Goal: Information Seeking & Learning: Check status

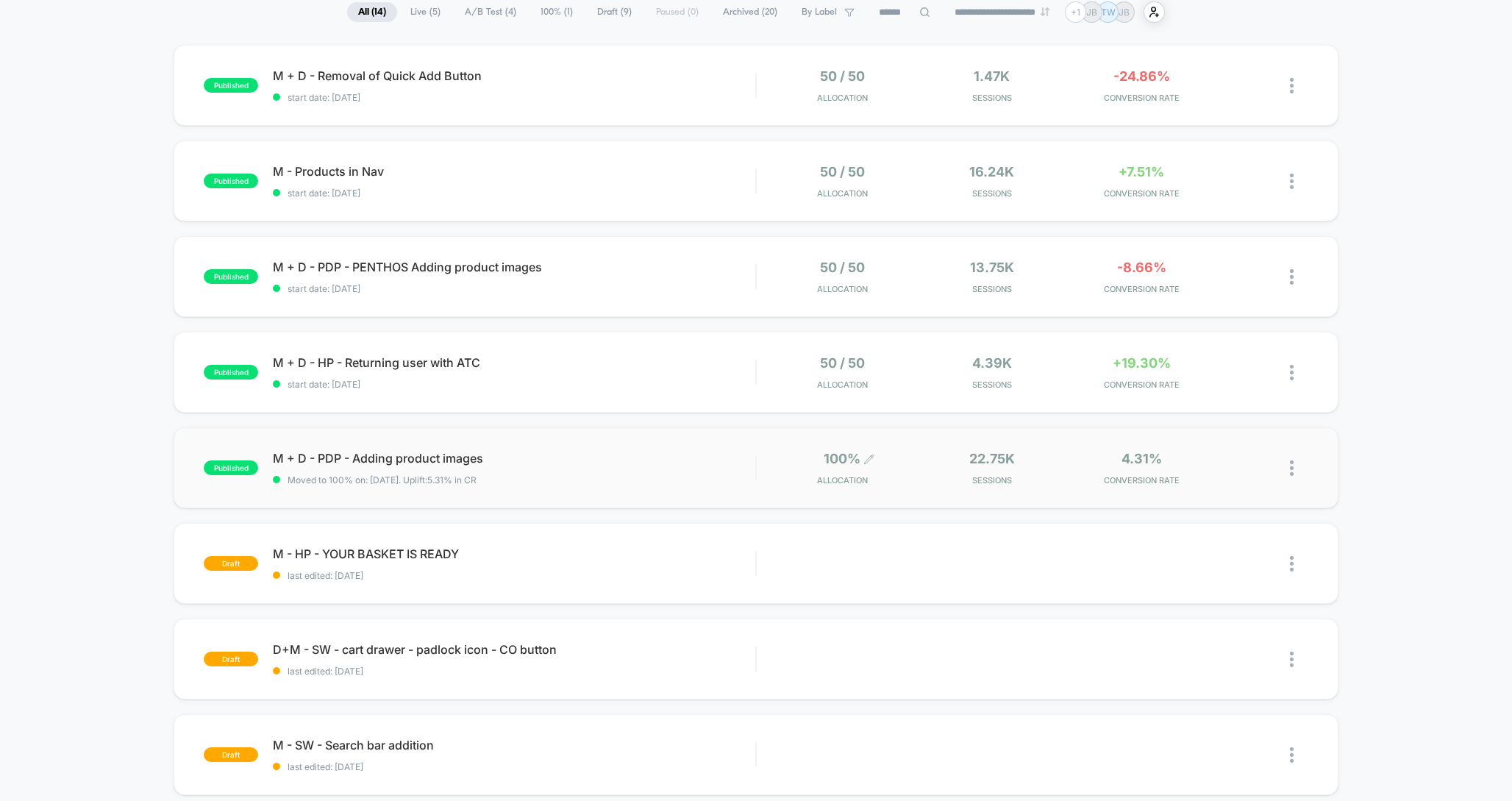
scroll to position [105, 0]
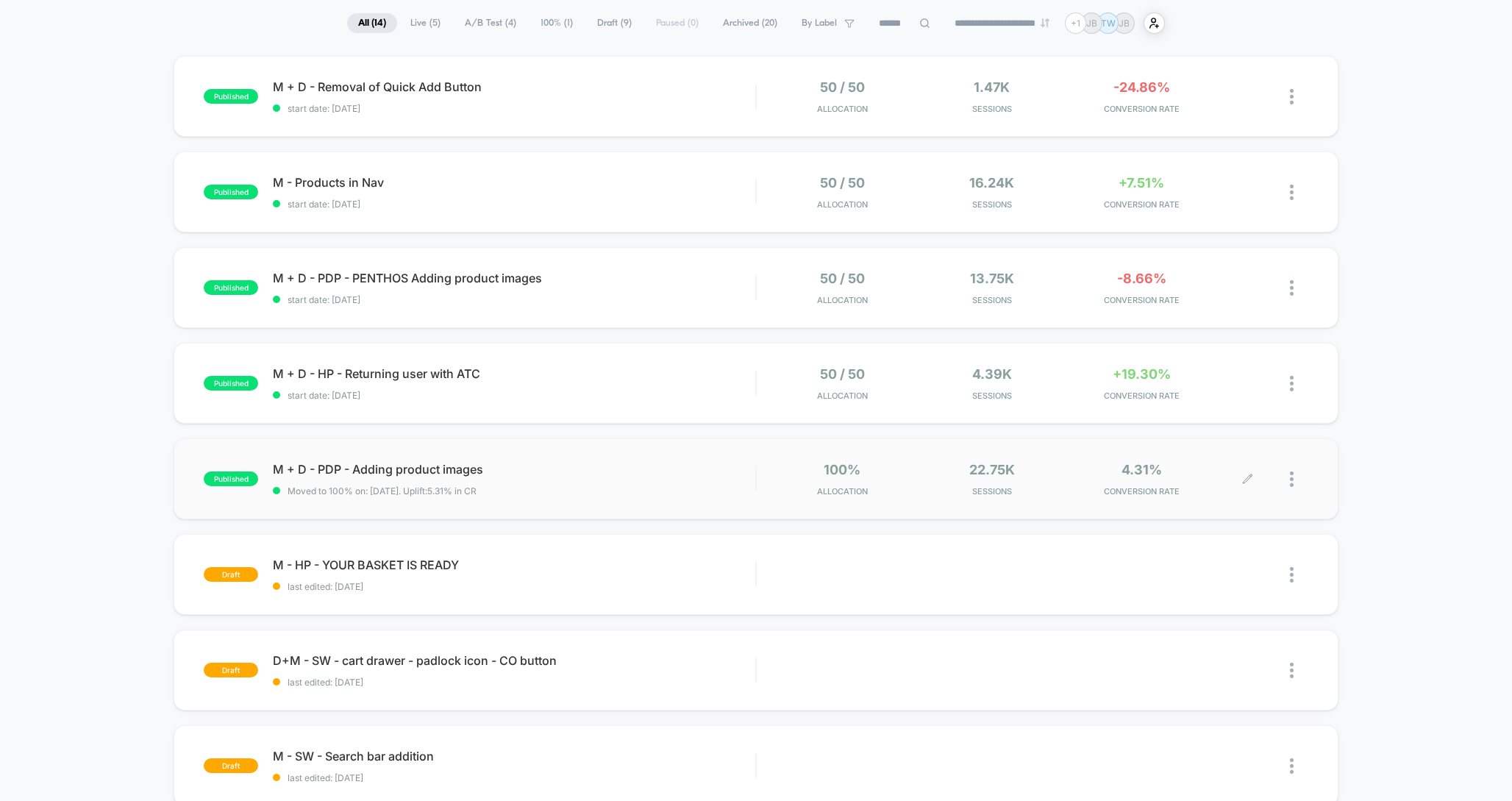
drag, startPoint x: 1170, startPoint y: 471, endPoint x: 1095, endPoint y: 468, distance: 75.1
click at [1095, 468] on div "4.31% CONVERSION RATE" at bounding box center [1141, 479] width 142 height 35
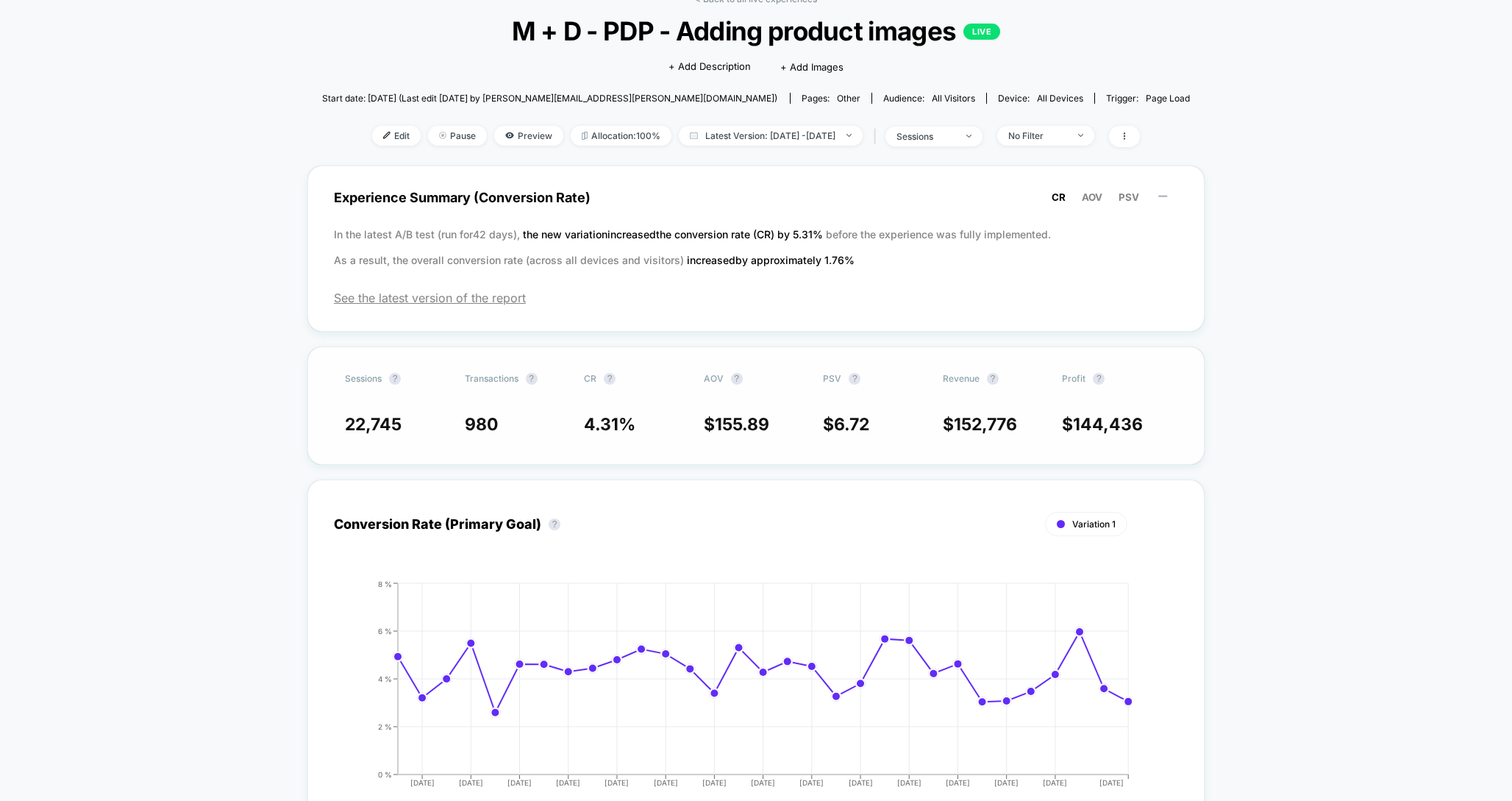
scroll to position [112, 0]
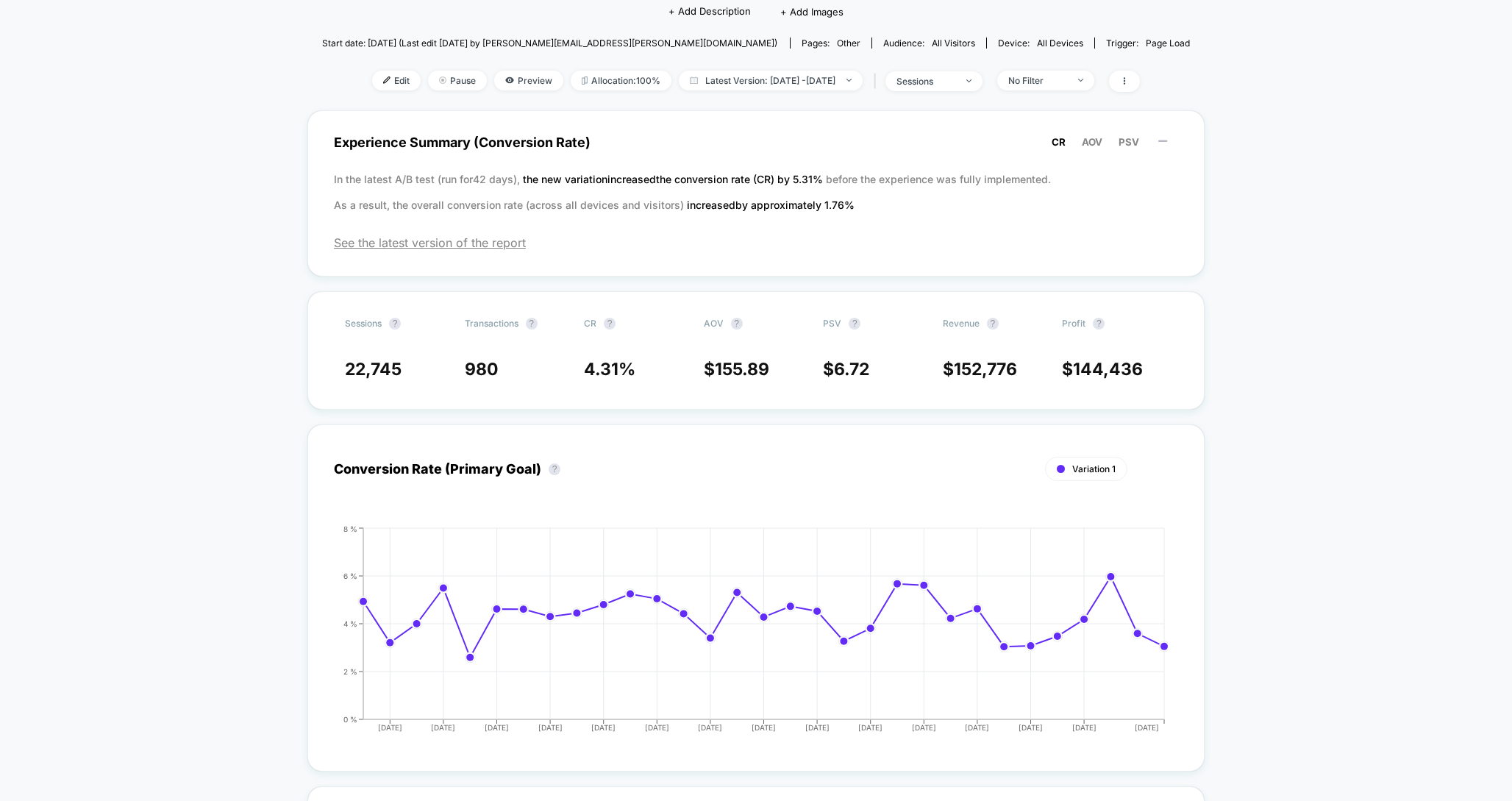
scroll to position [140, 0]
click at [988, 367] on span "152,776" at bounding box center [985, 368] width 63 height 21
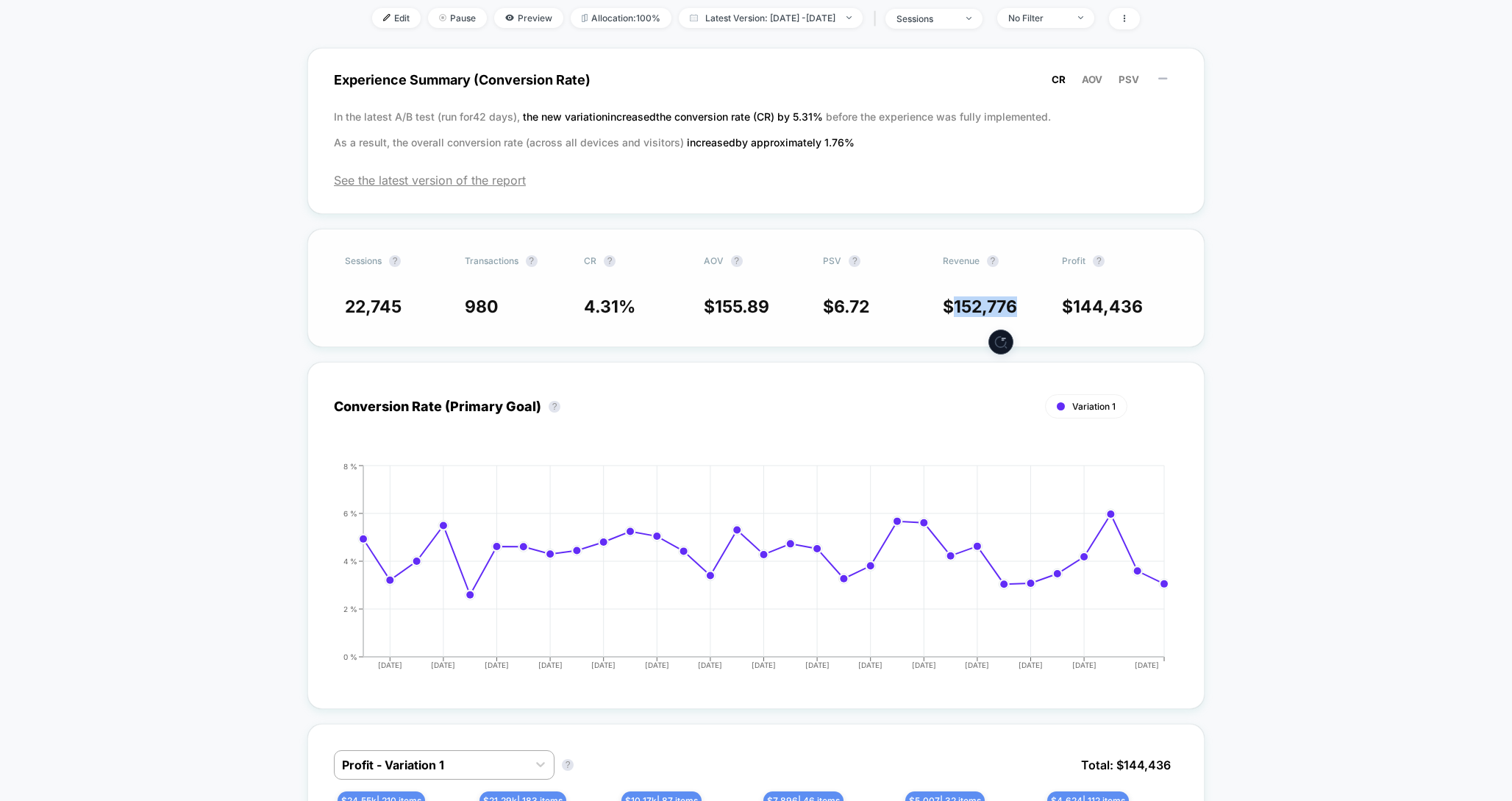
scroll to position [203, 0]
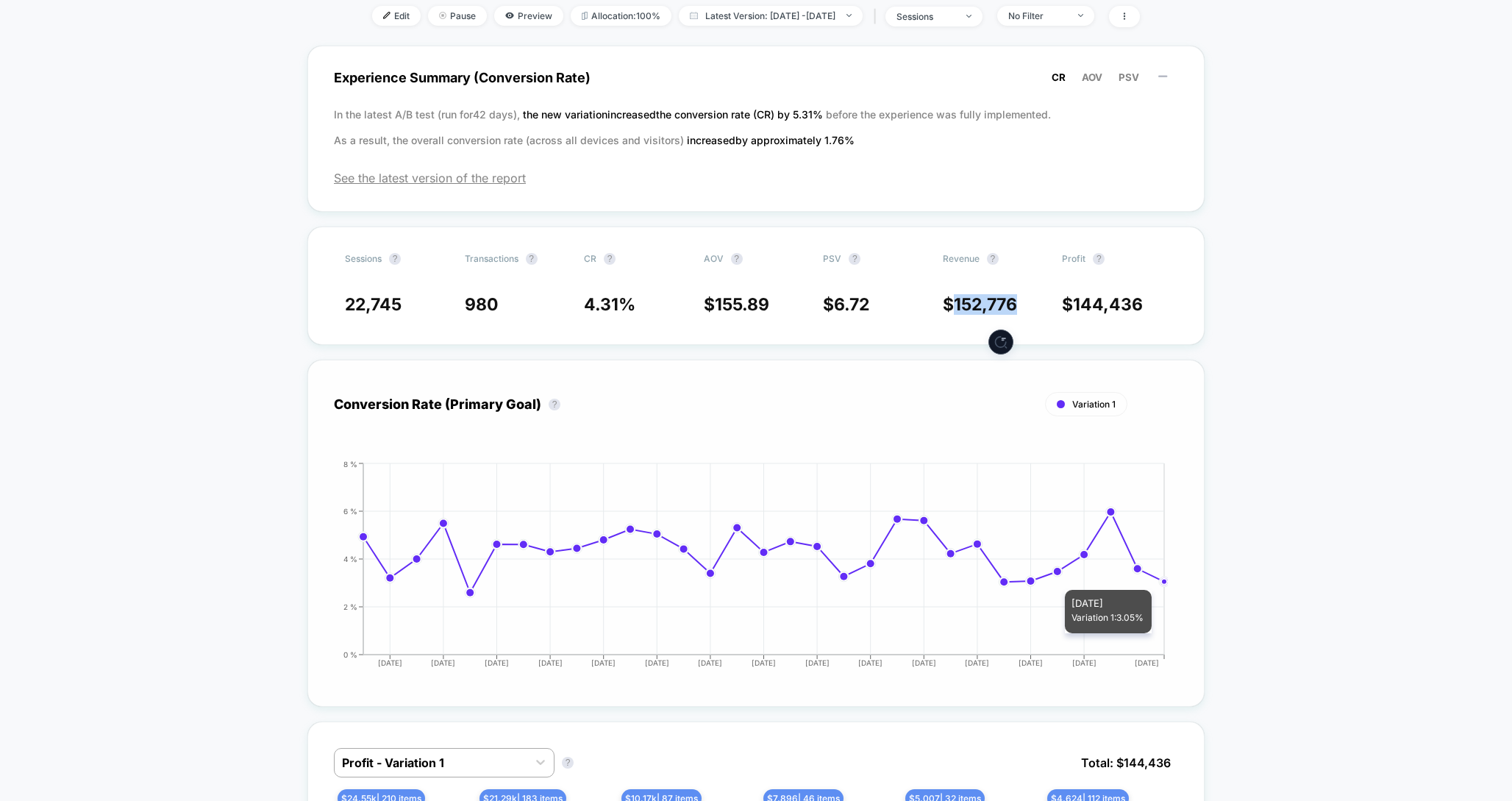
click at [1163, 582] on circle at bounding box center [1164, 581] width 6 height 6
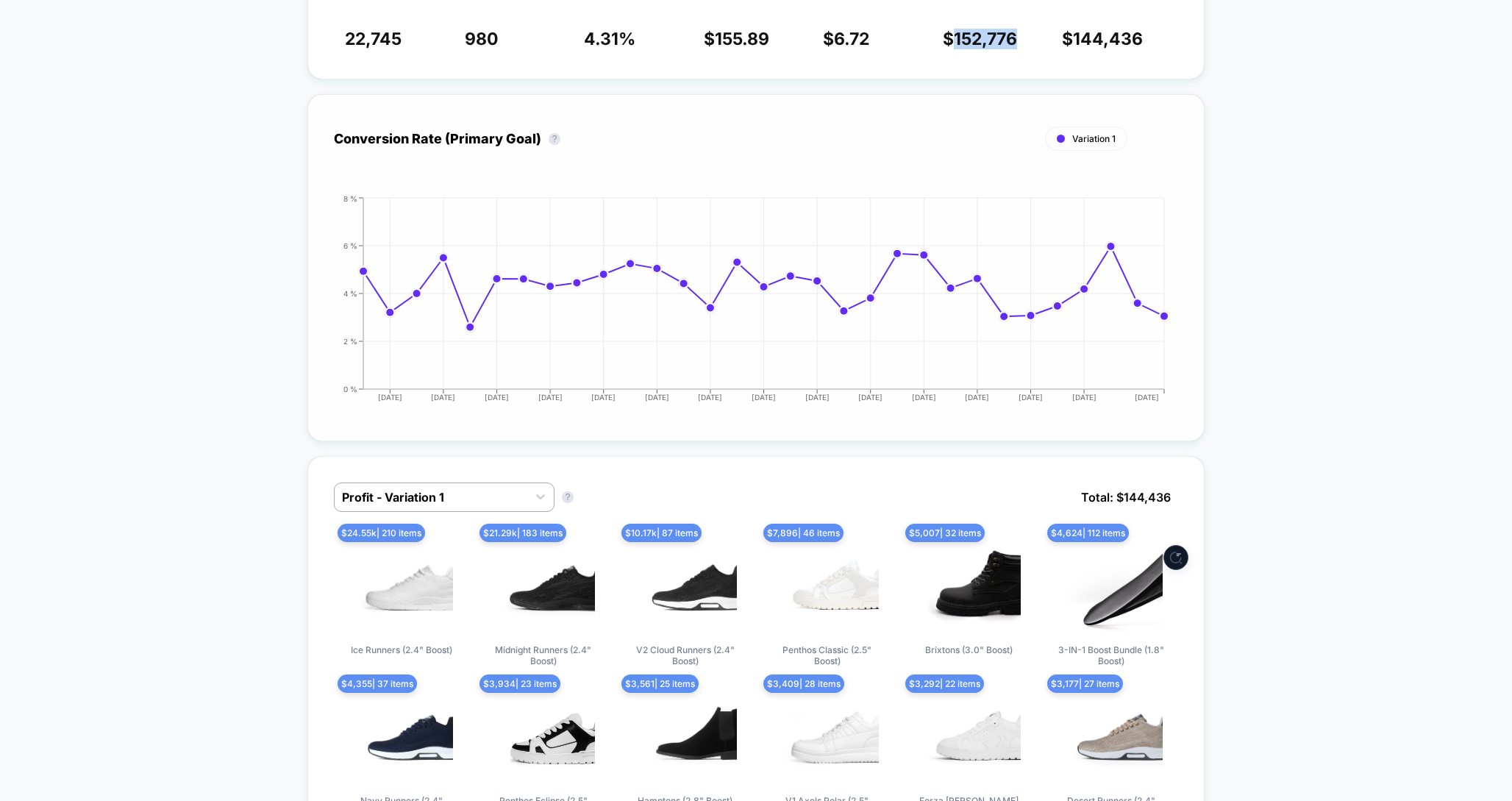
scroll to position [0, 0]
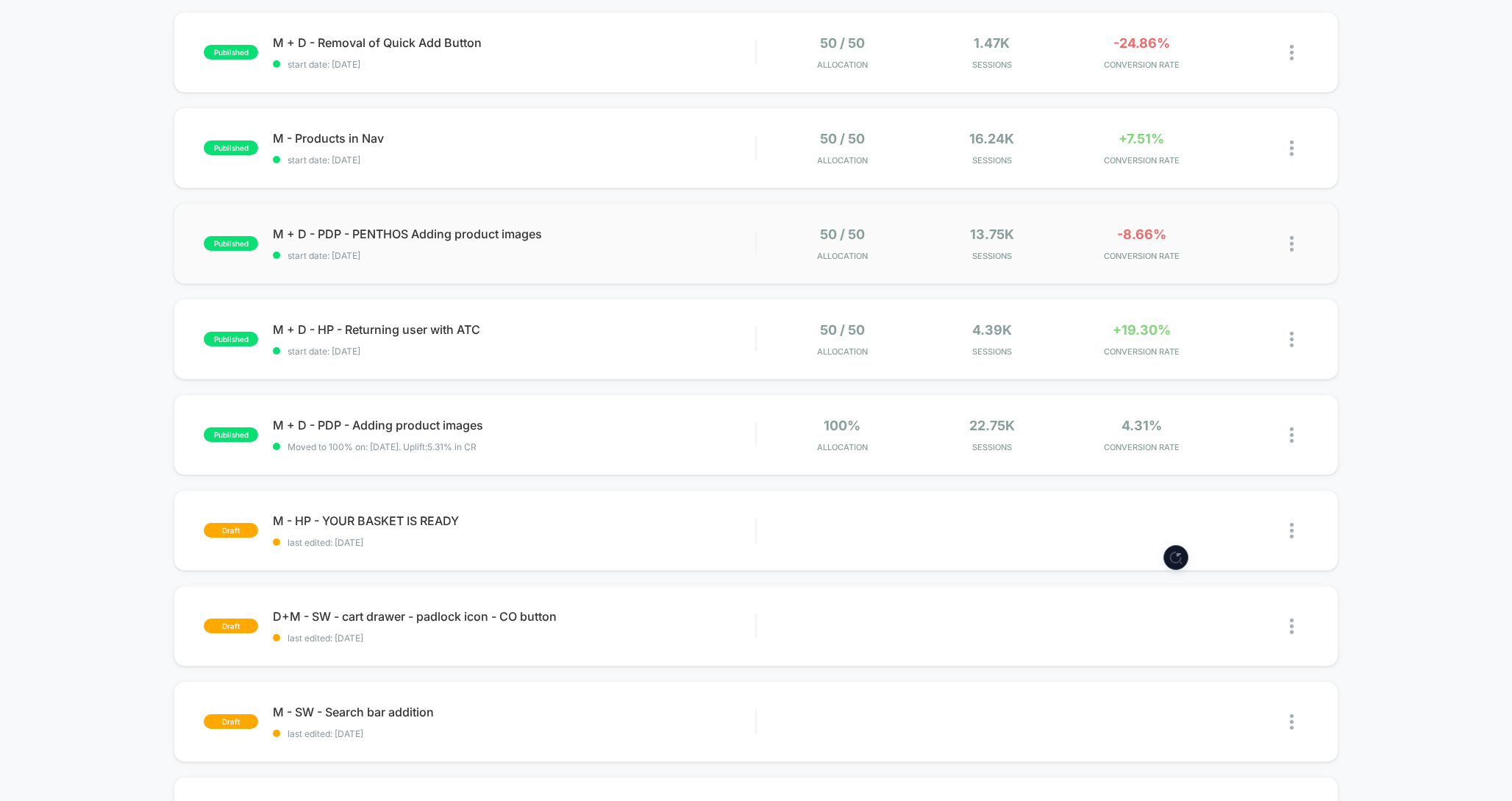
scroll to position [150, 0]
drag, startPoint x: 1023, startPoint y: 431, endPoint x: 971, endPoint y: 424, distance: 52.5
click at [971, 424] on div "22.75k Sessions" at bounding box center [991, 433] width 142 height 35
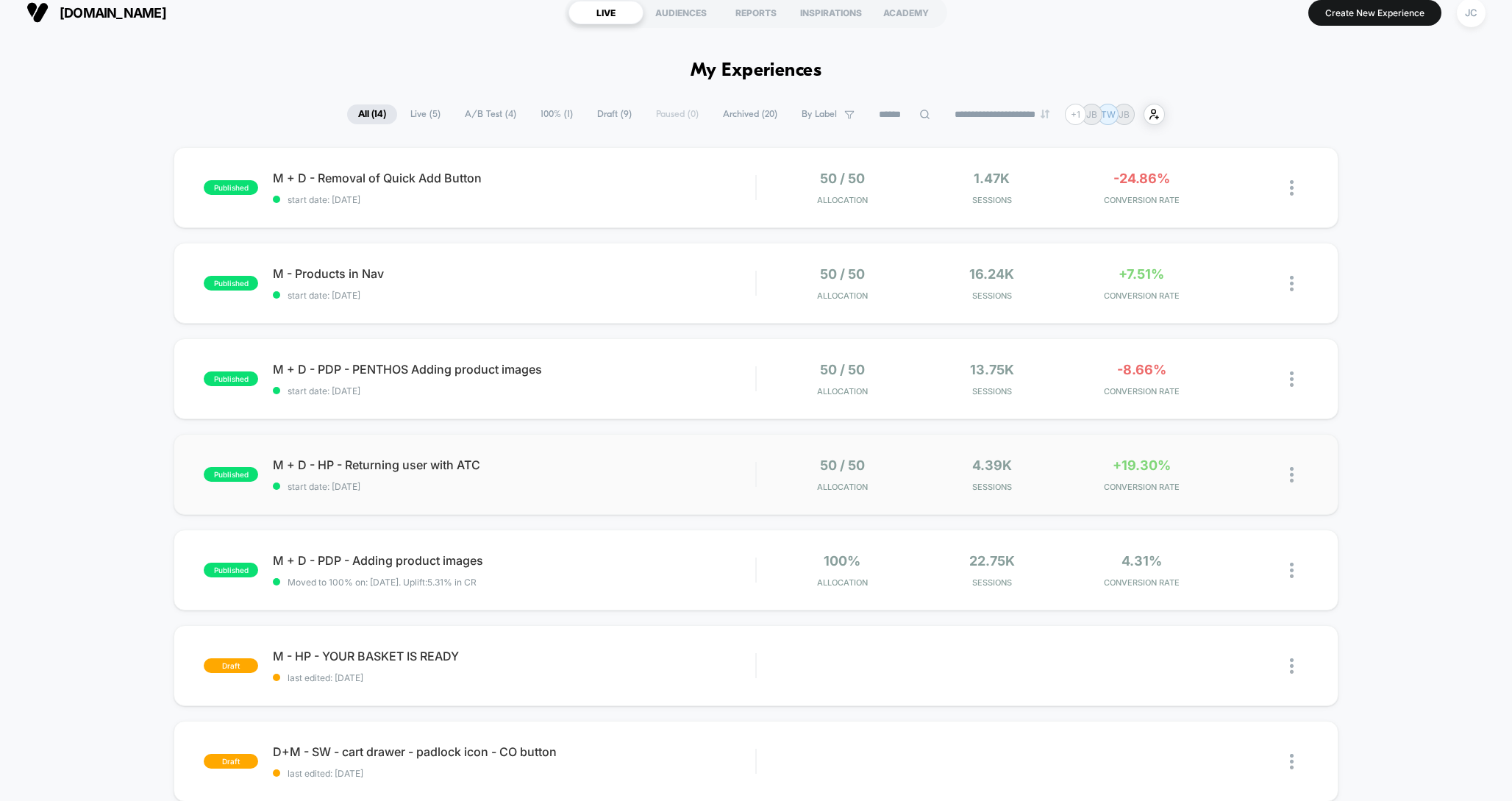
scroll to position [15, 0]
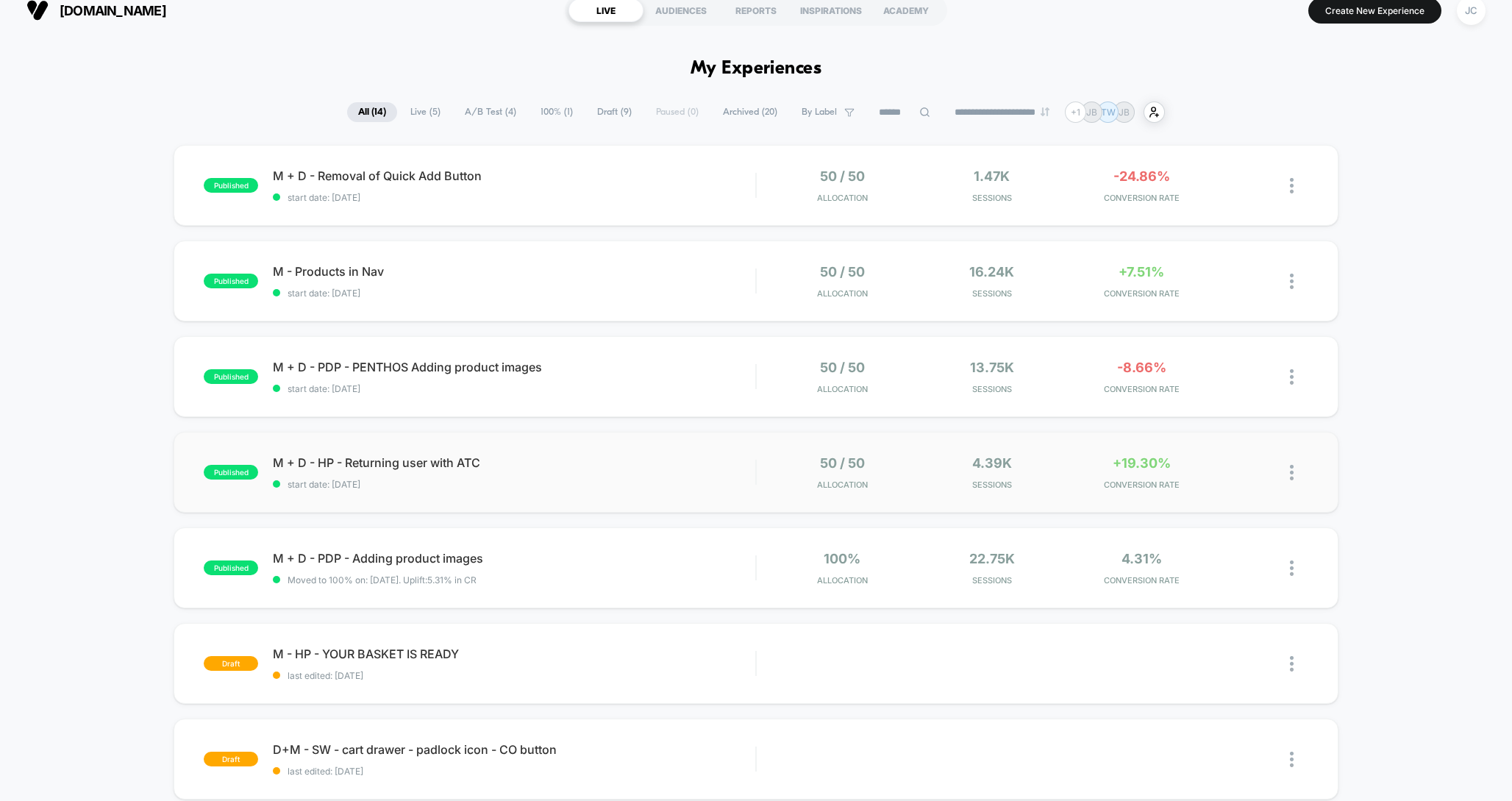
click at [1095, 443] on div "published M + D - HP - Returning user with ATC start date: [DATE] 50 / 50 Alloc…" at bounding box center [756, 472] width 1164 height 81
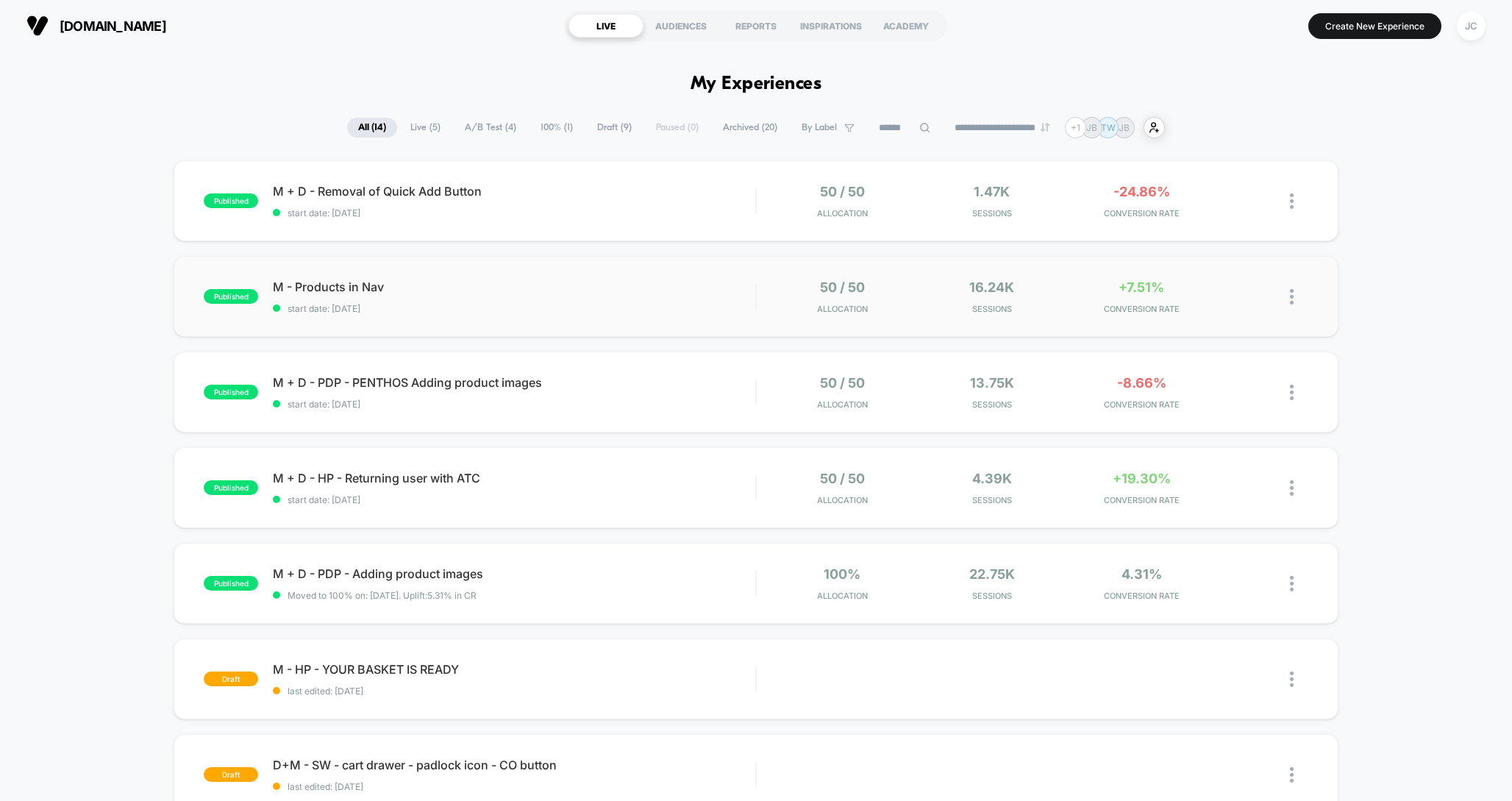
click at [886, 314] on div "published M - Products in Nav start date: [DATE] 50 / 50 Allocation 16.24k Sess…" at bounding box center [756, 297] width 1164 height 81
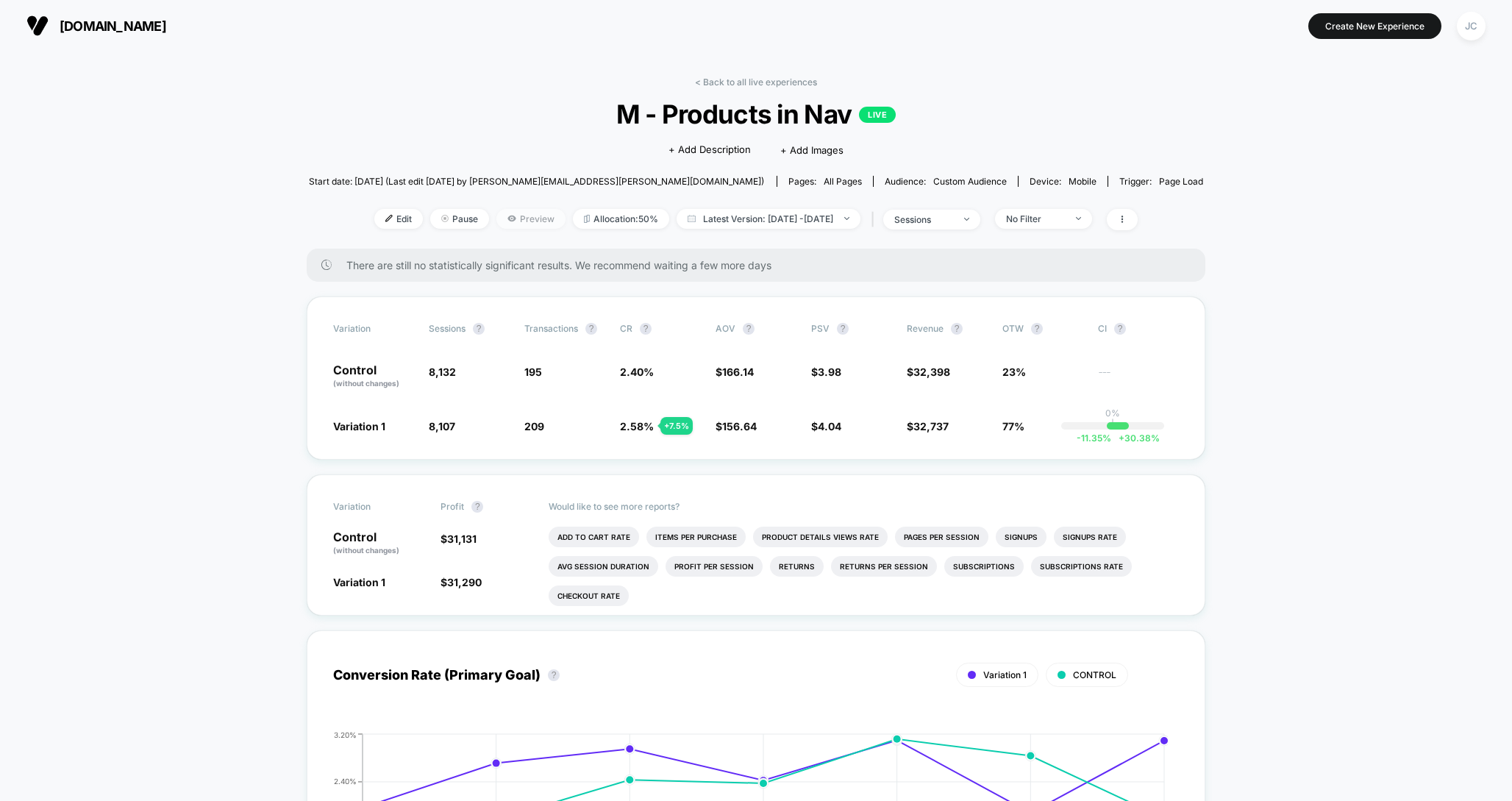
click at [496, 221] on span "Preview" at bounding box center [530, 219] width 69 height 20
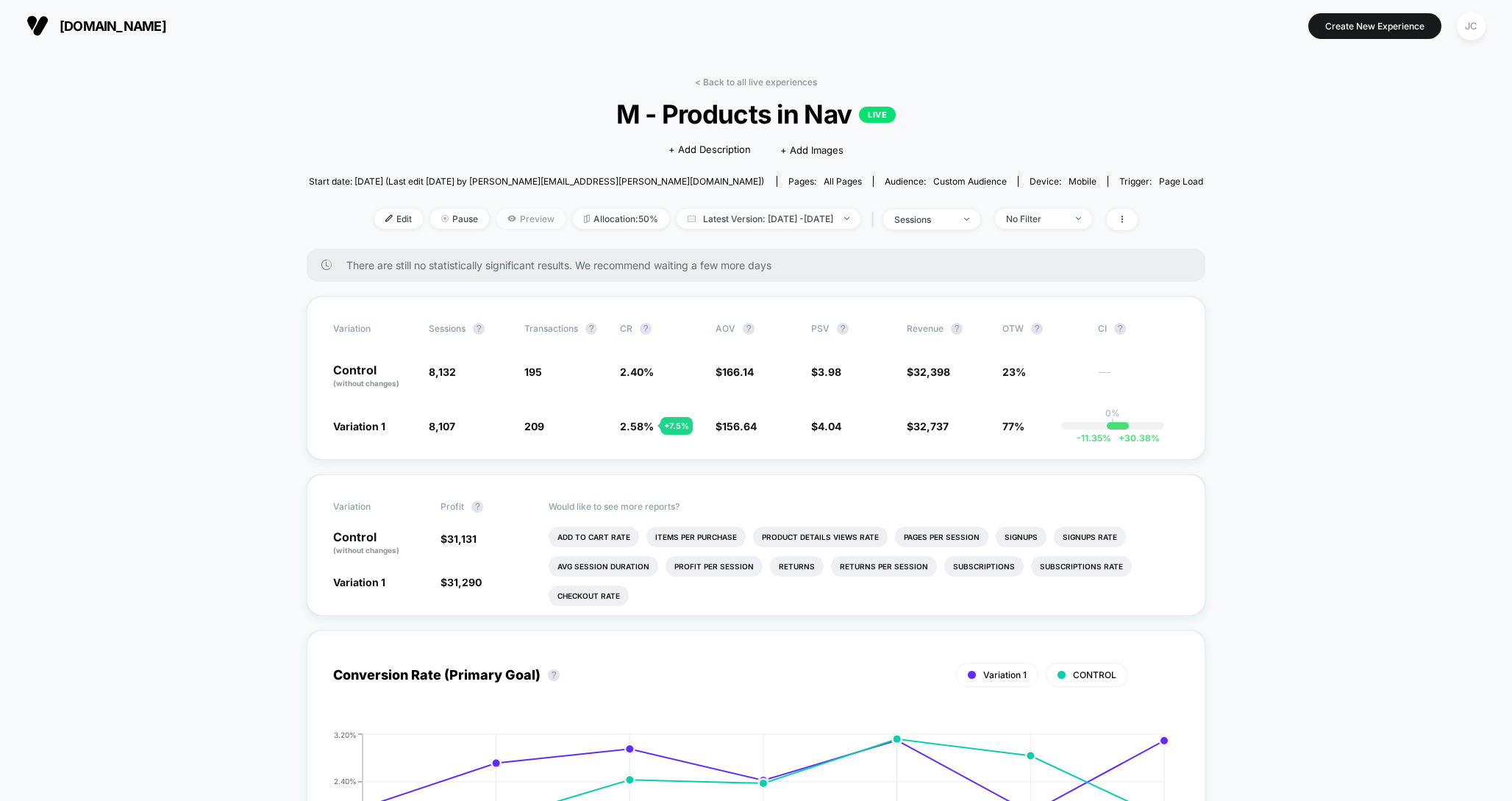
click at [519, 215] on span "Preview" at bounding box center [530, 219] width 69 height 20
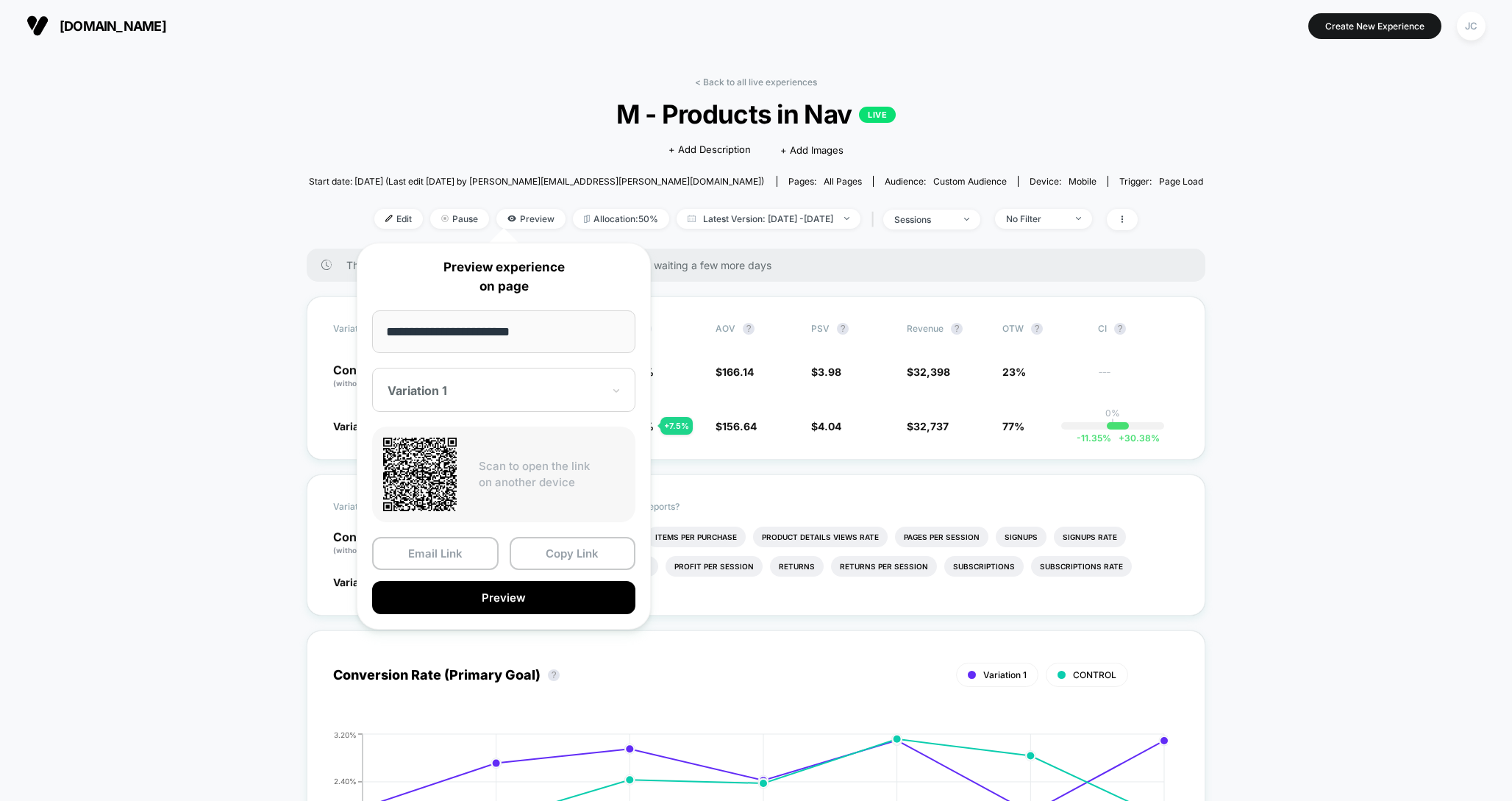
click at [462, 400] on div "Variation 1" at bounding box center [503, 389] width 263 height 44
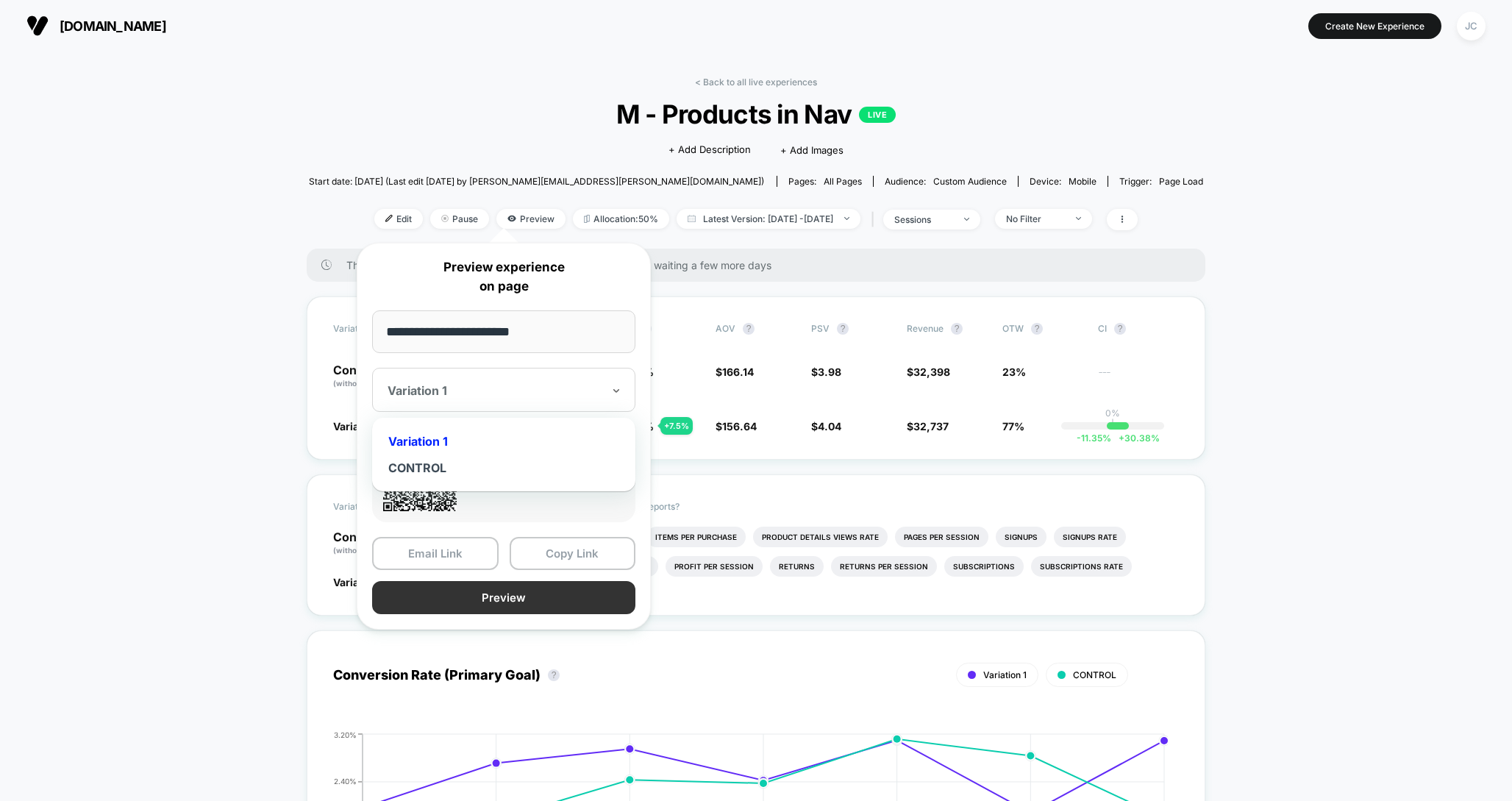
click at [461, 599] on button "Preview" at bounding box center [503, 597] width 263 height 33
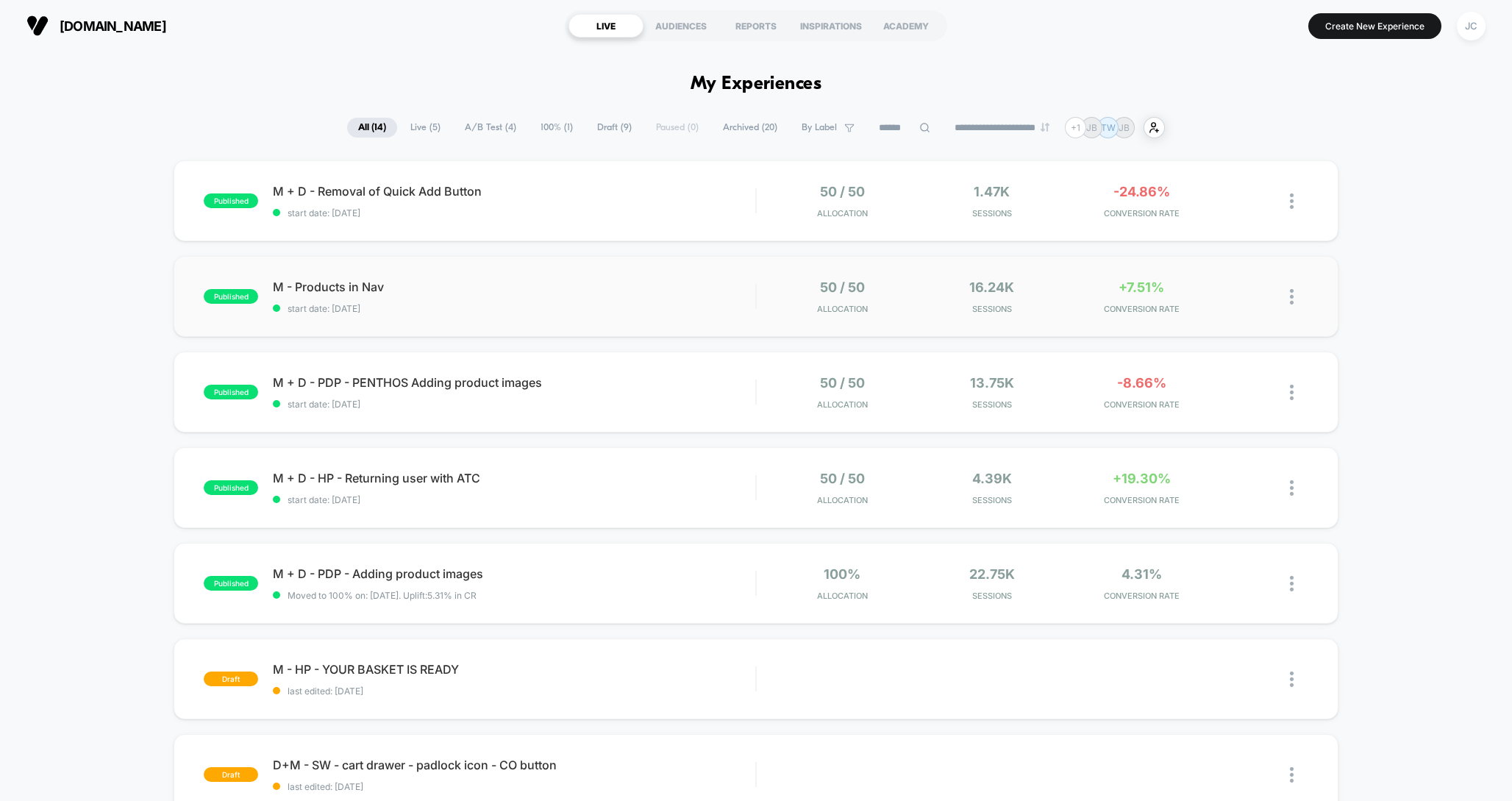
click at [370, 293] on span "M - Products in Nav" at bounding box center [514, 287] width 482 height 15
click at [1282, 291] on div at bounding box center [1277, 297] width 59 height 35
